Goal: Information Seeking & Learning: Find specific fact

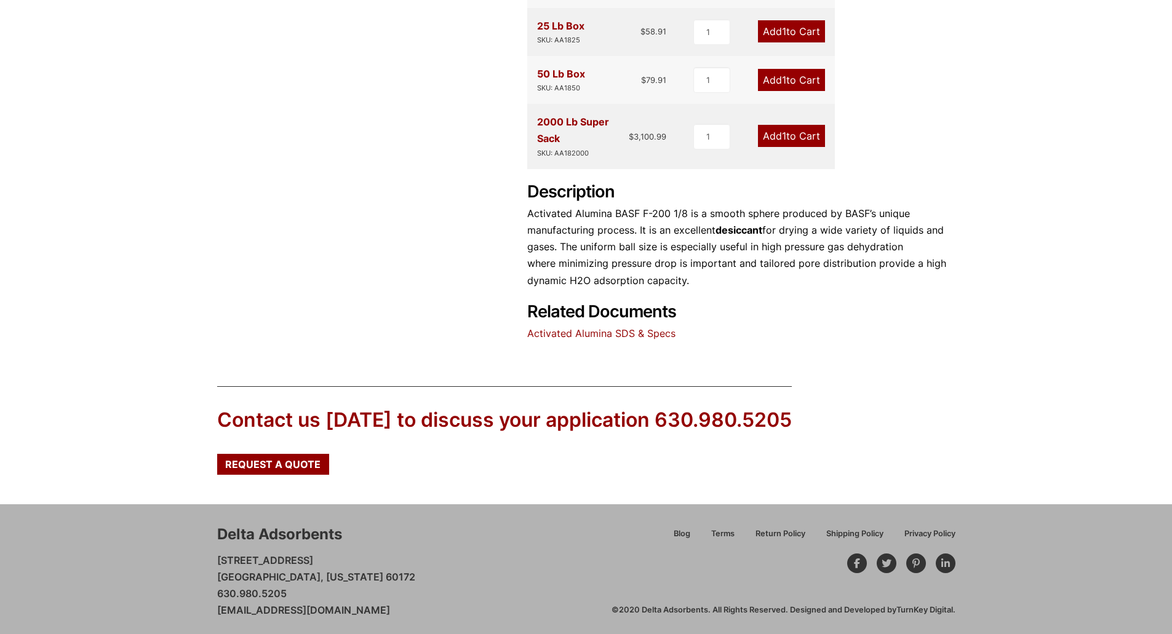
scroll to position [481, 0]
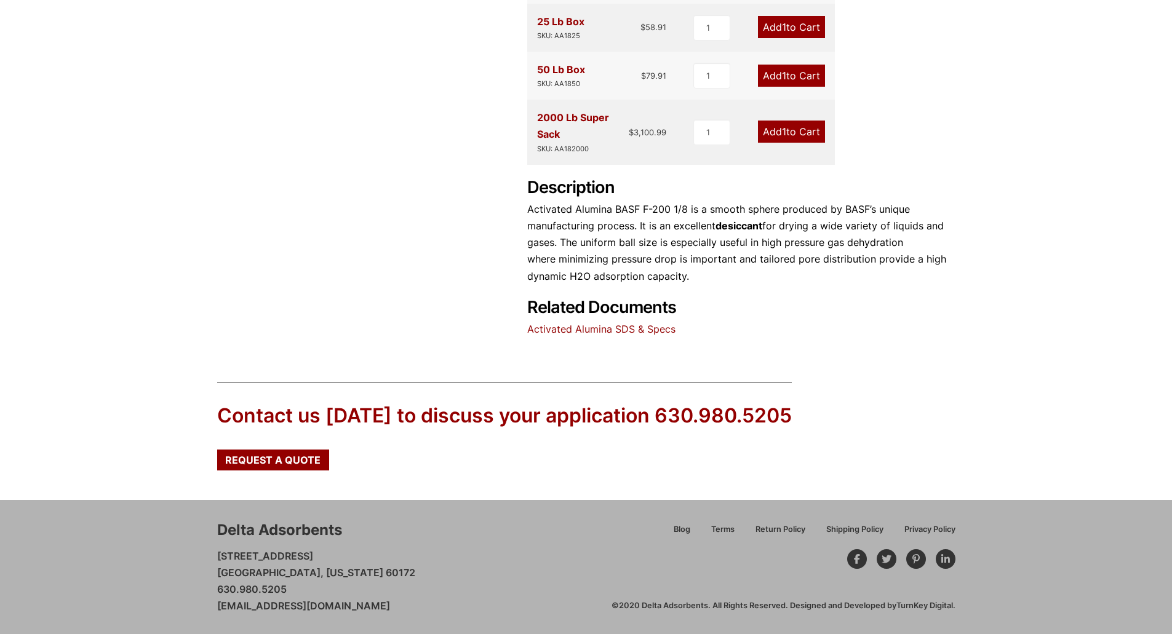
click at [593, 329] on link "Activated Alumina SDS & Specs" at bounding box center [601, 329] width 148 height 12
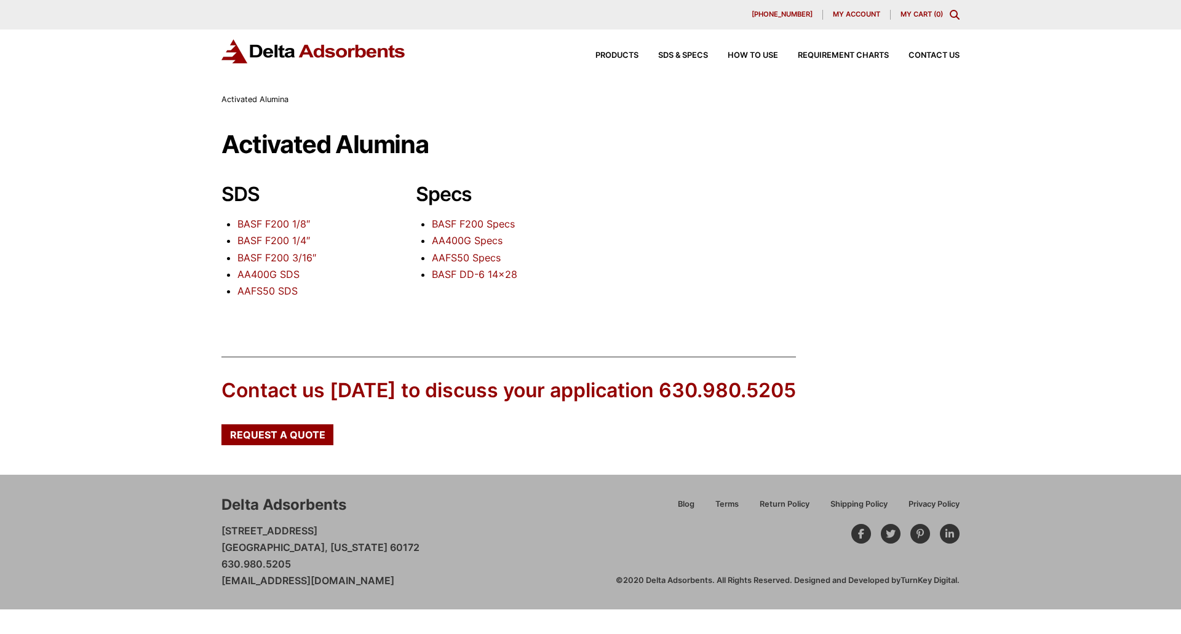
click at [276, 221] on link "BASF F200 1/8″" at bounding box center [274, 224] width 73 height 12
click at [466, 222] on link "BASF F200 Specs" at bounding box center [473, 224] width 83 height 12
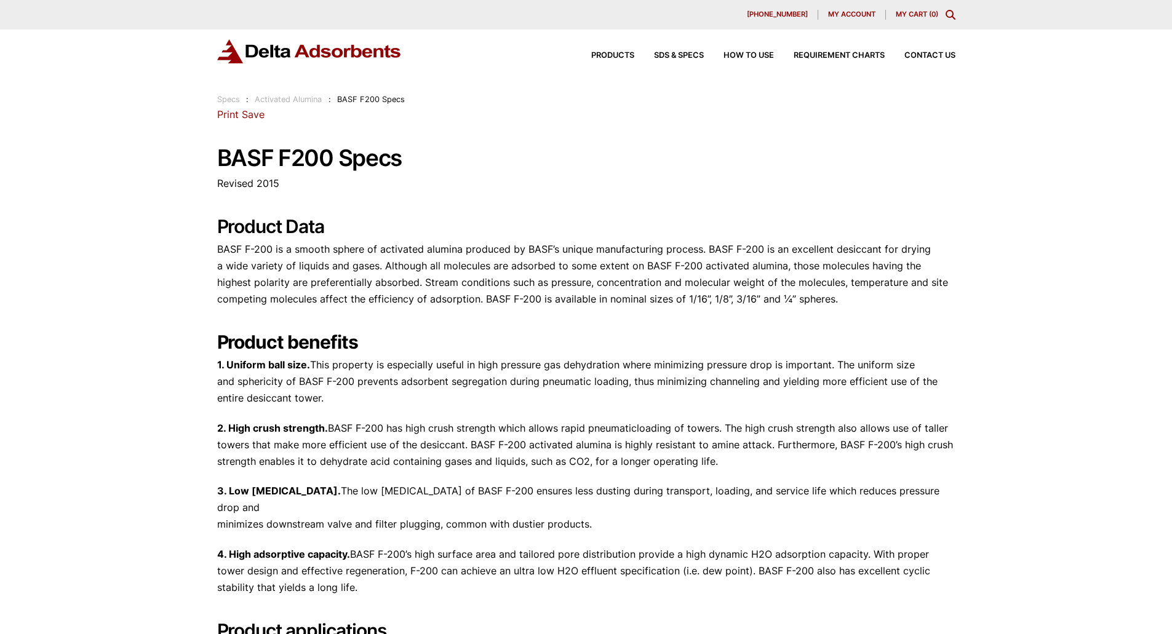
click at [514, 342] on h2 "Product benefits" at bounding box center [586, 342] width 738 height 22
click at [653, 165] on h1 "BASF F200 Specs" at bounding box center [586, 158] width 738 height 25
drag, startPoint x: 297, startPoint y: 380, endPoint x: 413, endPoint y: 576, distance: 227.9
click at [430, 580] on p "4. High adsorptive capacity. BASF F-200’s high surface area and tailored pore d…" at bounding box center [586, 571] width 738 height 50
